Goal: Task Accomplishment & Management: Manage account settings

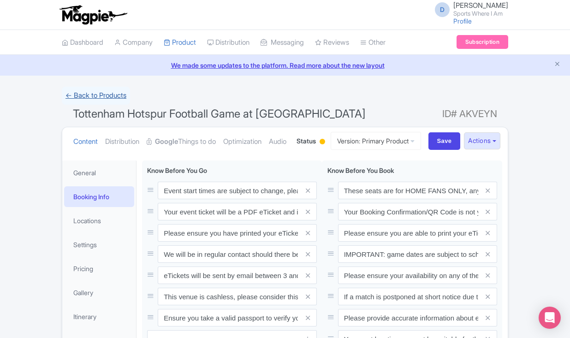
click at [94, 99] on link "← Back to Products" at bounding box center [96, 96] width 68 height 18
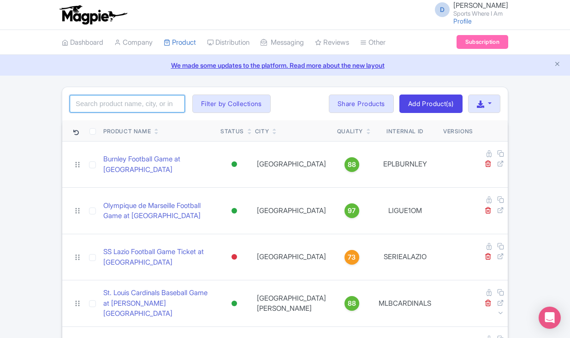
click at [94, 104] on input "search" at bounding box center [127, 104] width 115 height 18
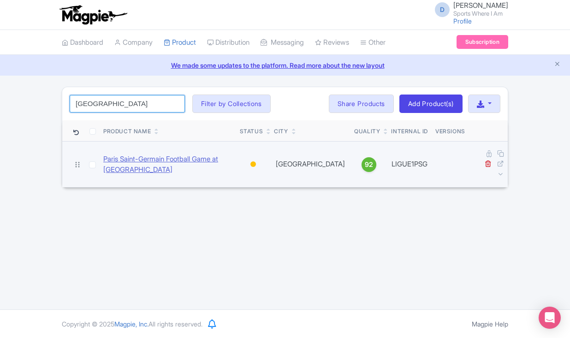
type input "[GEOGRAPHIC_DATA]"
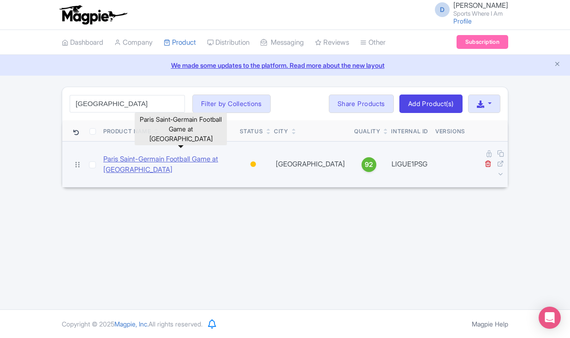
click at [131, 154] on link "Paris Saint-Germain Football Game at [GEOGRAPHIC_DATA]" at bounding box center [167, 164] width 129 height 21
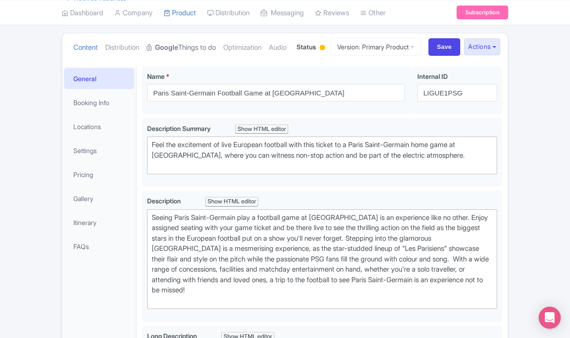
scroll to position [170, 0]
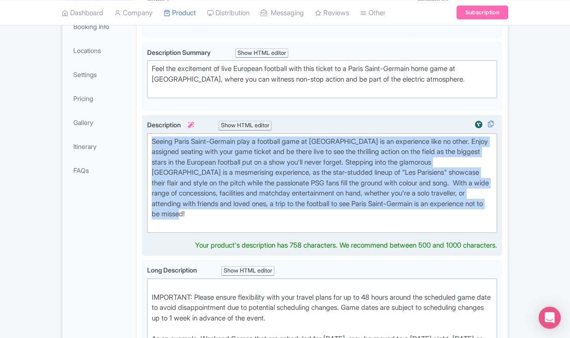
drag, startPoint x: 255, startPoint y: 244, endPoint x: 147, endPoint y: 175, distance: 128.3
click at [147, 175] on trix-editor "Seeing Paris Saint-Germain play a football game at Parc des Princes is an exper…" at bounding box center [322, 183] width 350 height 100
type trix-editor "<div>Seeing Paris Saint-Germain play a football game at Parc des Princes is an …"
copy div "Seeing Paris Saint-Germain play a football game at Parc des Princes is an exper…"
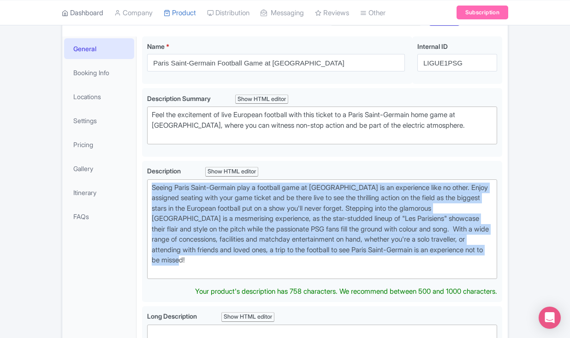
scroll to position [103, 0]
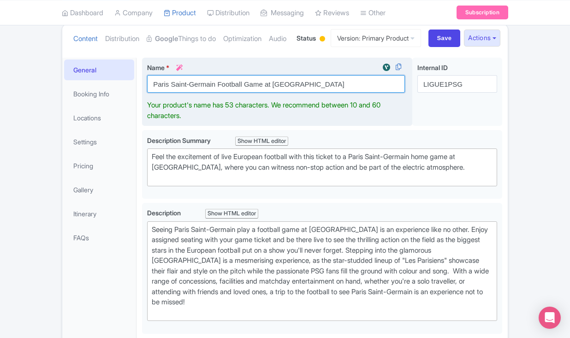
drag, startPoint x: 326, startPoint y: 119, endPoint x: 151, endPoint y: 120, distance: 175.2
click at [151, 93] on input "Paris Saint-Germain Football Game at [GEOGRAPHIC_DATA]" at bounding box center [276, 84] width 258 height 18
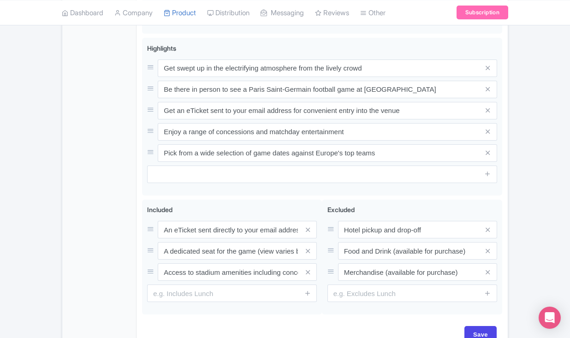
scroll to position [767, 0]
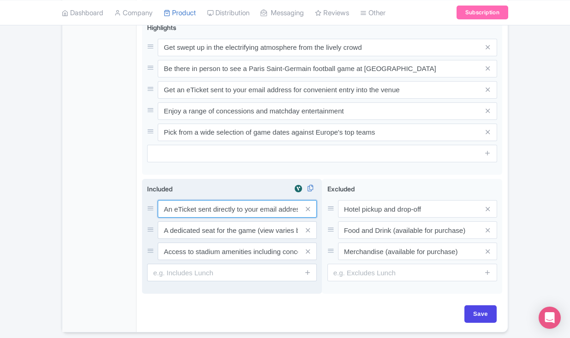
click at [170, 251] on div "An eTicket sent directly to your email address A dedicated seat for the game (v…" at bounding box center [232, 230] width 170 height 60
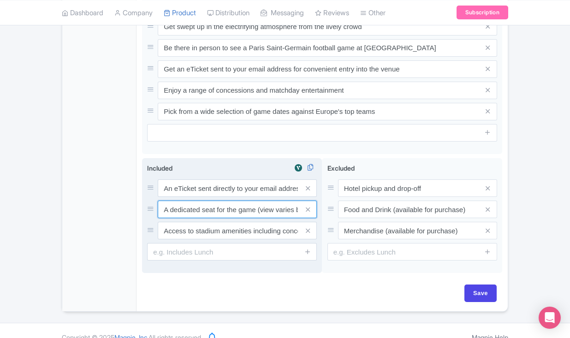
click at [170, 218] on input "A dedicated seat for the game (view varies by seat category)" at bounding box center [237, 210] width 159 height 18
click at [180, 197] on input "An eTicket sent directly to your email address" at bounding box center [237, 188] width 159 height 18
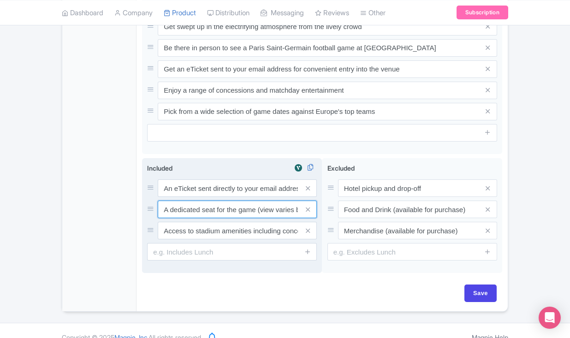
click at [185, 218] on input "A dedicated seat for the game (view varies by seat category)" at bounding box center [237, 210] width 159 height 18
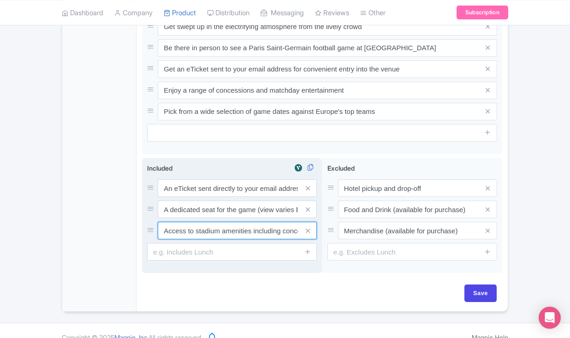
click at [177, 239] on input "Access to stadium amenities including concessions and matchday activations" at bounding box center [237, 231] width 159 height 18
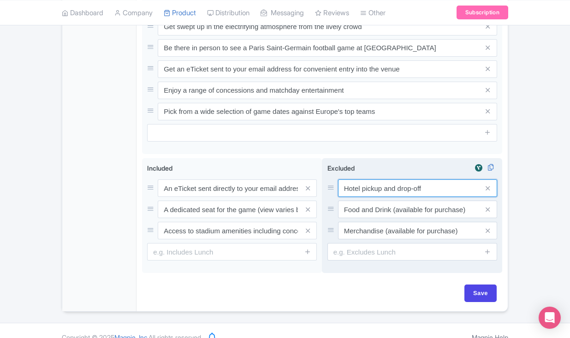
click at [368, 197] on input "Hotel pickup and drop-off" at bounding box center [417, 188] width 159 height 18
click at [364, 218] on input "Food and Drink (available for purchase)" at bounding box center [417, 210] width 159 height 18
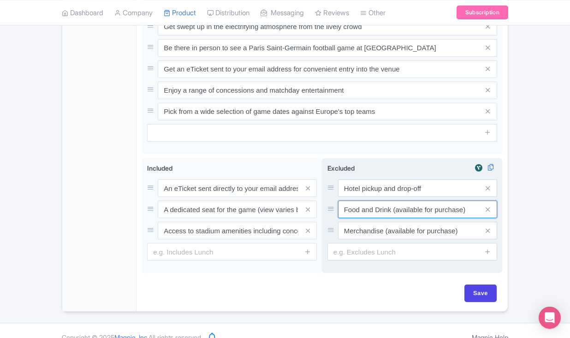
click at [364, 218] on input "Food and Drink (available for purchase)" at bounding box center [417, 210] width 159 height 18
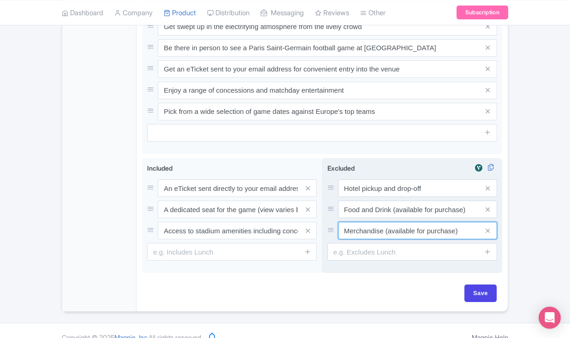
click at [361, 239] on input "Merchandise (available for purchase)" at bounding box center [417, 231] width 159 height 18
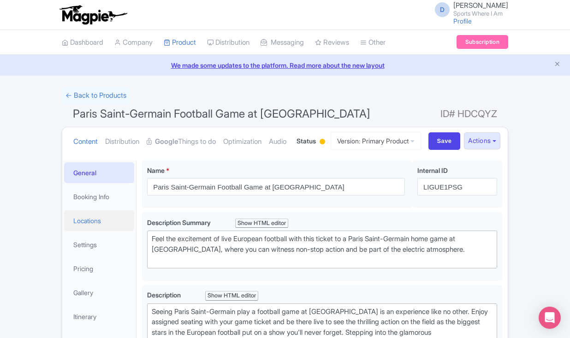
scroll to position [0, 0]
click at [89, 207] on link "Booking Info" at bounding box center [99, 196] width 70 height 21
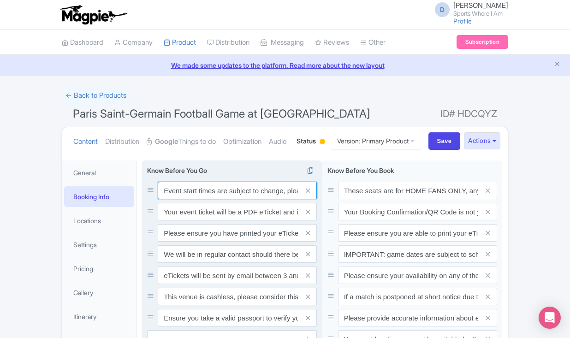
click at [171, 199] on input "Event start times are subject to change, please check these closer to the event…" at bounding box center [237, 191] width 159 height 18
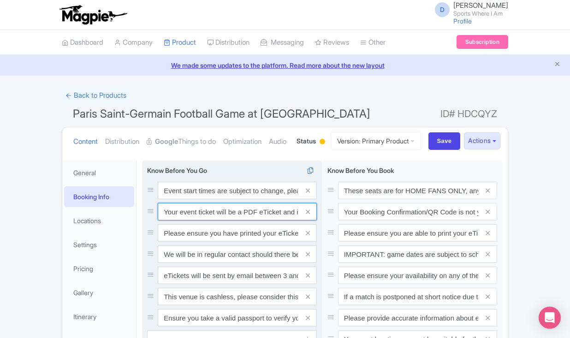
click at [184, 220] on input "Your event ticket will be a PDF eTicket and is separate from your booking confi…" at bounding box center [237, 212] width 159 height 18
click at [189, 242] on input "Please ensure you have printed your eTicket prior to the game." at bounding box center [237, 233] width 159 height 18
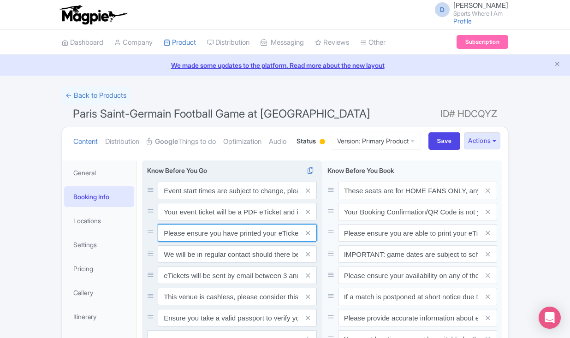
click at [189, 242] on input "Please ensure you have printed your eTicket prior to the game." at bounding box center [237, 233] width 159 height 18
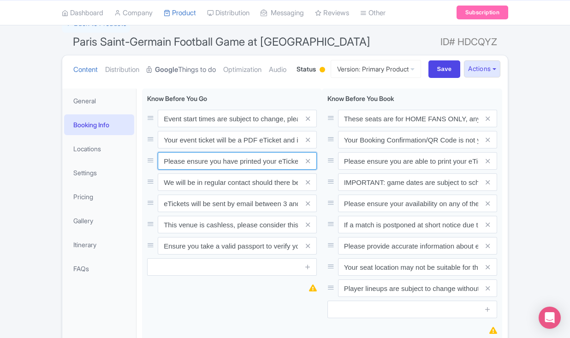
scroll to position [80, 0]
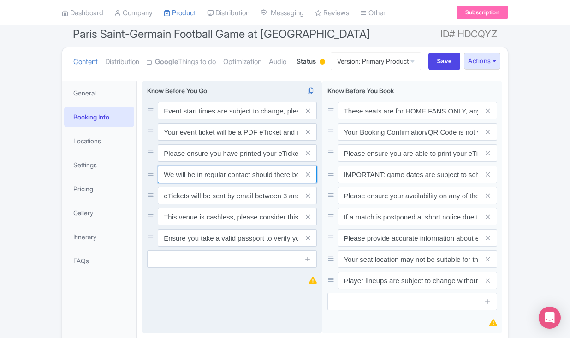
click at [182, 183] on input "We will be in regular contact should there be any updates or changes ahead of y…" at bounding box center [237, 175] width 159 height 18
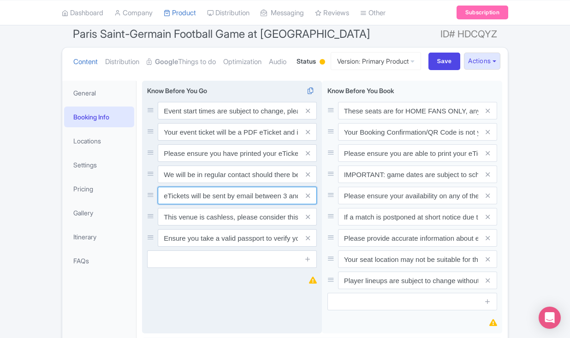
click at [177, 204] on input "eTickets will be sent by email between 3 and 5 days before the match." at bounding box center [237, 196] width 159 height 18
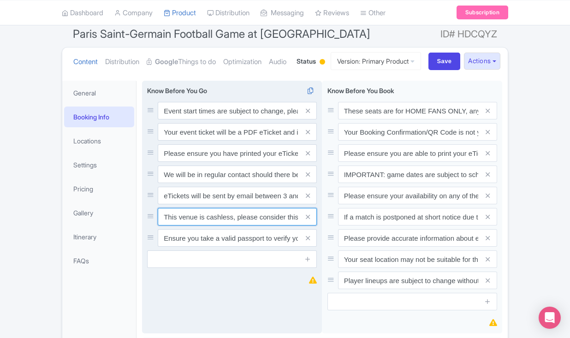
click at [192, 225] on input "This venue is cashless, please consider this for any extra purchases you wish t…" at bounding box center [237, 217] width 159 height 18
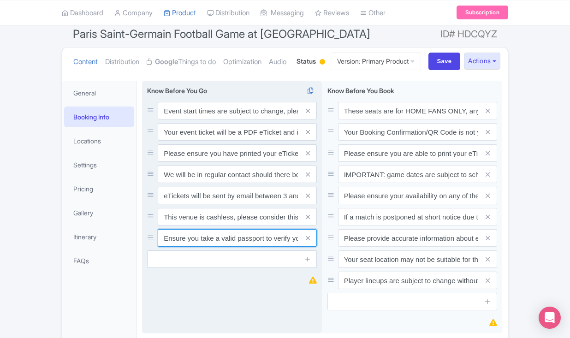
click at [179, 247] on input "Ensure you take a valid passport to verify your identity upon entry" at bounding box center [237, 238] width 159 height 18
